Goal: Check status: Check status

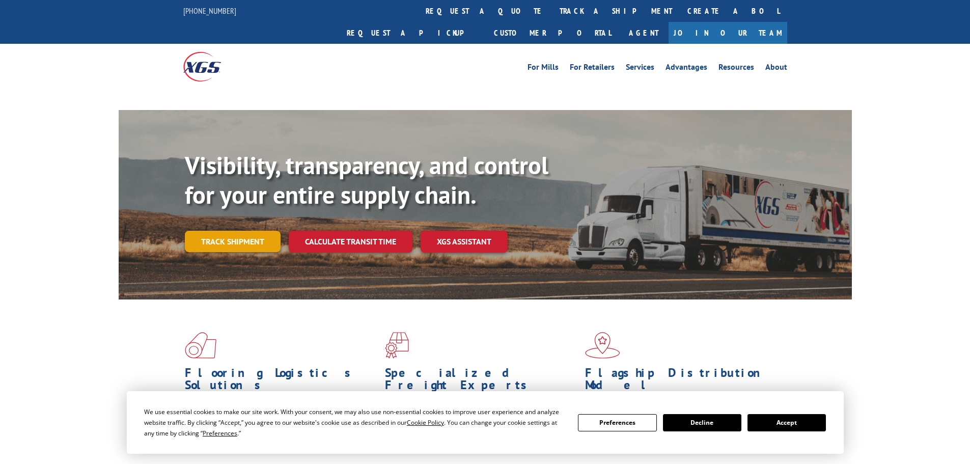
click at [222, 231] on link "Track shipment" at bounding box center [233, 241] width 96 height 21
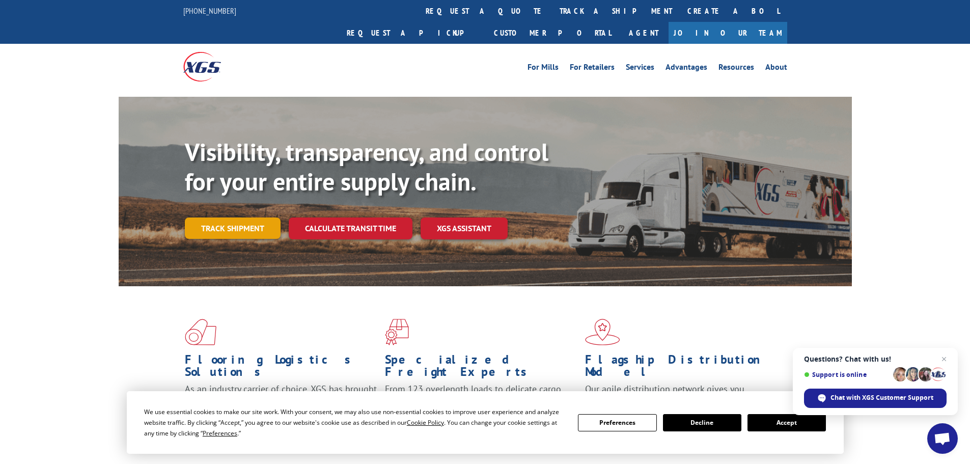
click at [232, 217] on link "Track shipment" at bounding box center [233, 227] width 96 height 21
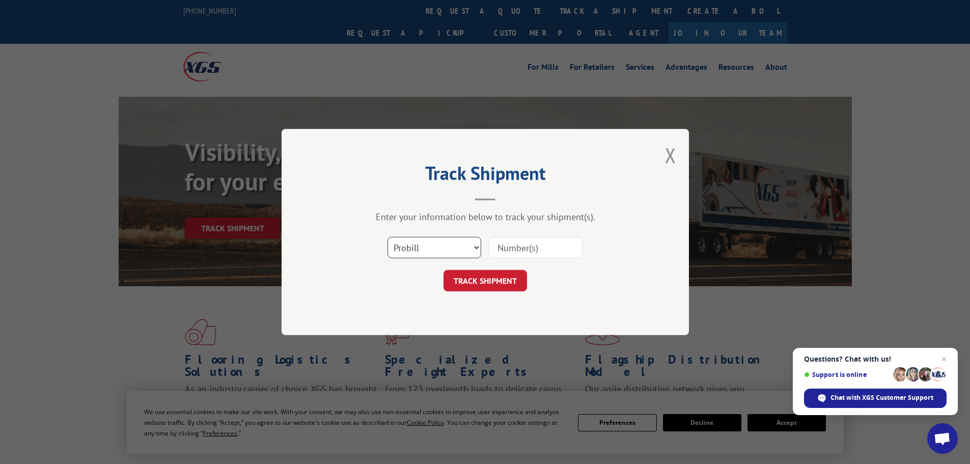
click at [434, 246] on select "Select category... Probill BOL PO" at bounding box center [434, 247] width 94 height 21
select select "po"
click at [387, 237] on select "Select category... Probill BOL PO" at bounding box center [434, 247] width 94 height 21
click at [509, 252] on input at bounding box center [536, 247] width 94 height 21
paste input "63515981"
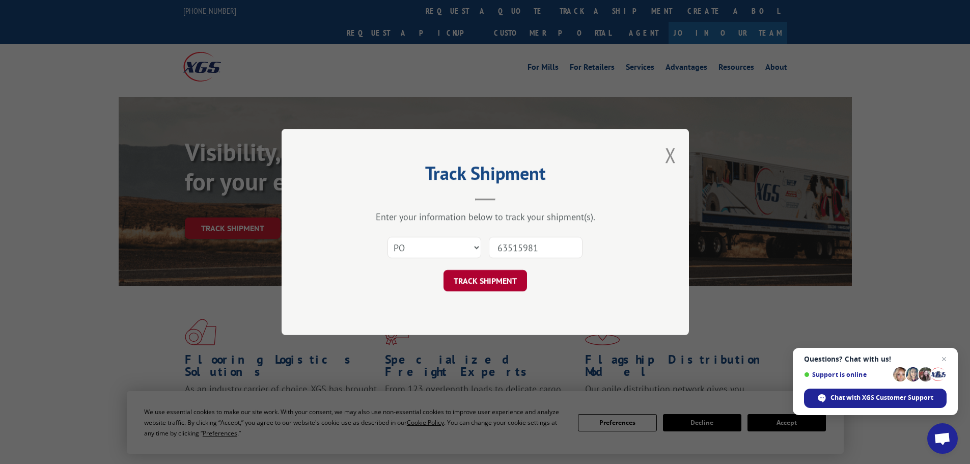
type input "63515981"
click at [511, 280] on button "TRACK SHIPMENT" at bounding box center [484, 280] width 83 height 21
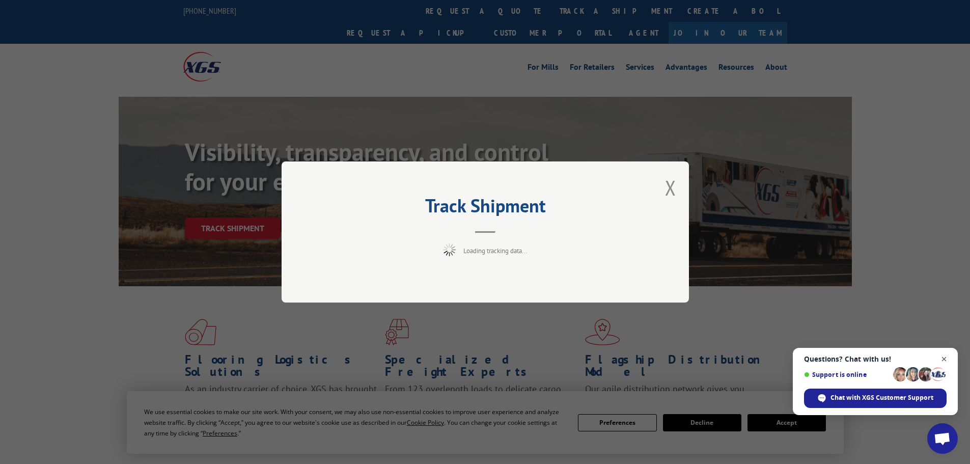
click at [943, 360] on span "Close chat" at bounding box center [944, 359] width 13 height 13
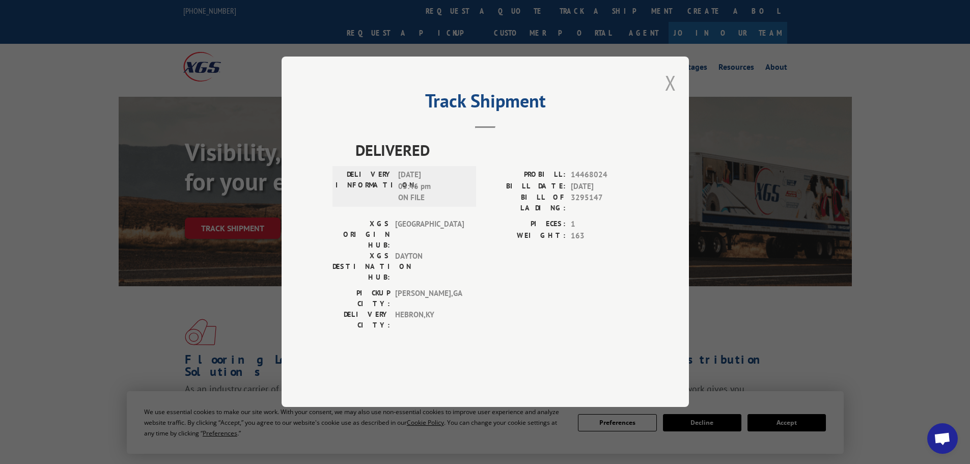
click at [674, 96] on button "Close modal" at bounding box center [670, 82] width 11 height 27
